Goal: Entertainment & Leisure: Consume media (video, audio)

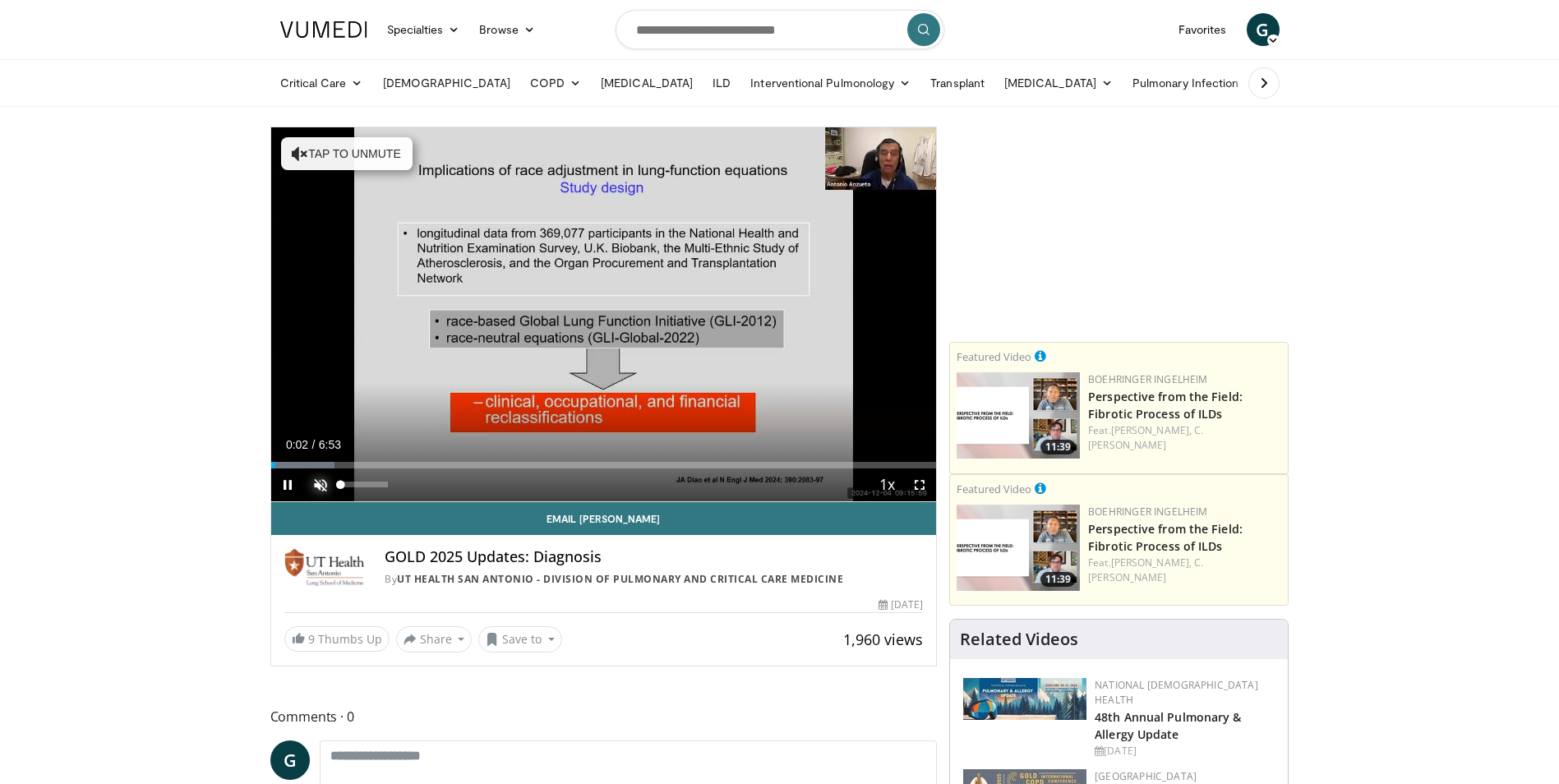
click at [327, 483] on span "Video Player" at bounding box center [320, 485] width 33 height 33
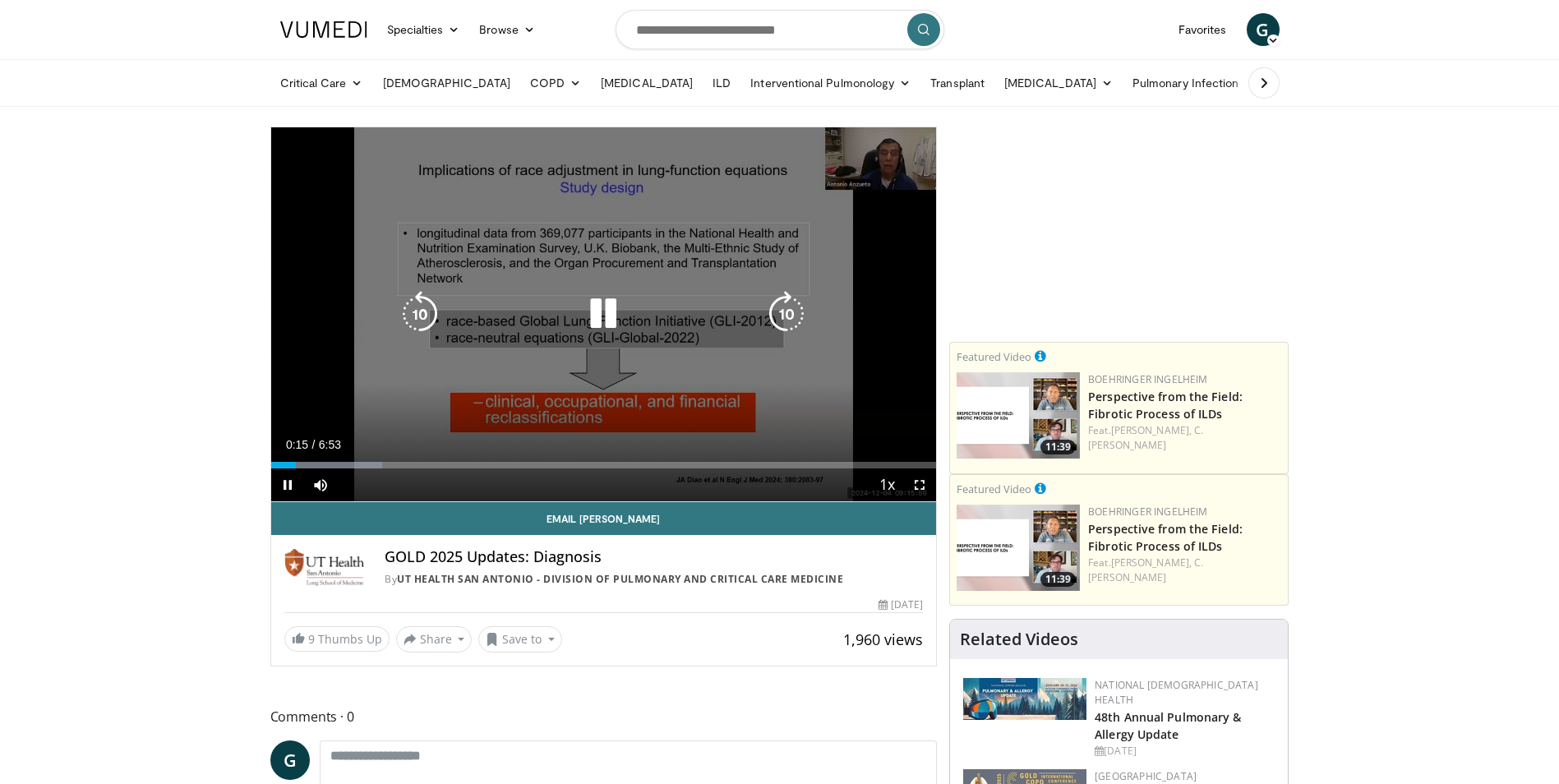
click at [607, 324] on icon "Video Player" at bounding box center [603, 314] width 46 height 46
click at [601, 314] on icon "Video Player" at bounding box center [603, 314] width 46 height 46
click at [604, 317] on icon "Video Player" at bounding box center [603, 314] width 46 height 46
